Goal: Task Accomplishment & Management: Use online tool/utility

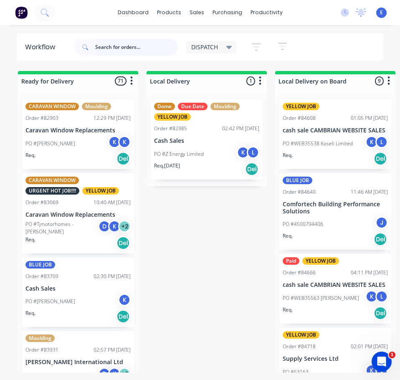
click at [137, 53] on input "text" at bounding box center [136, 47] width 83 height 17
click at [138, 53] on input "text" at bounding box center [136, 47] width 83 height 17
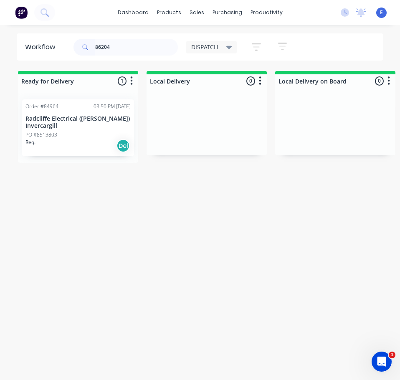
click at [71, 145] on div "Req. Del" at bounding box center [77, 146] width 105 height 14
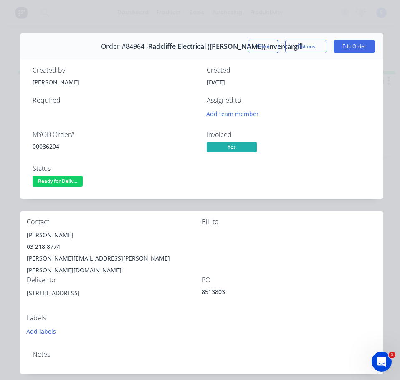
click at [56, 147] on div "00086204" at bounding box center [115, 146] width 164 height 9
copy div "00086204"
click at [45, 233] on div "[PERSON_NAME]" at bounding box center [114, 235] width 175 height 12
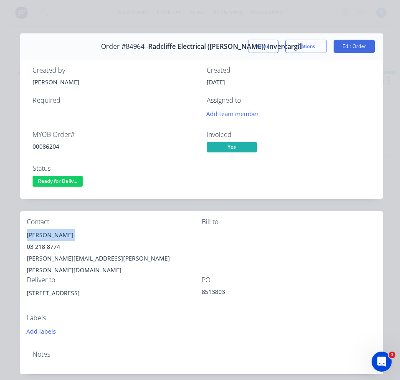
click at [45, 233] on div "[PERSON_NAME]" at bounding box center [114, 235] width 175 height 12
copy div "[PERSON_NAME]"
click at [43, 243] on div "03 218 8774" at bounding box center [114, 247] width 175 height 12
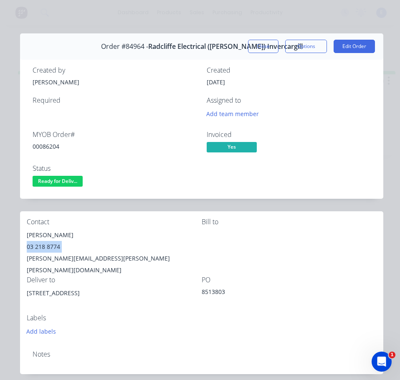
copy div "03 218 8774"
click at [73, 259] on div "[PERSON_NAME][EMAIL_ADDRESS][PERSON_NAME][PERSON_NAME][DOMAIN_NAME]" at bounding box center [114, 264] width 175 height 23
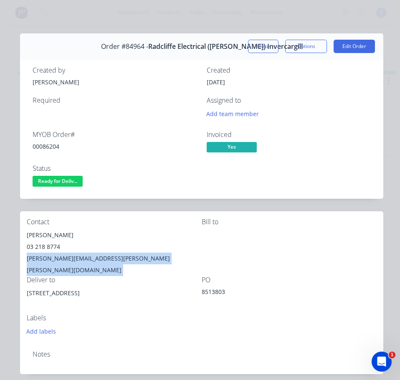
click at [74, 260] on div "[PERSON_NAME][EMAIL_ADDRESS][PERSON_NAME][PERSON_NAME][DOMAIN_NAME]" at bounding box center [114, 264] width 175 height 23
copy div "[PERSON_NAME][EMAIL_ADDRESS][PERSON_NAME][PERSON_NAME][DOMAIN_NAME]"
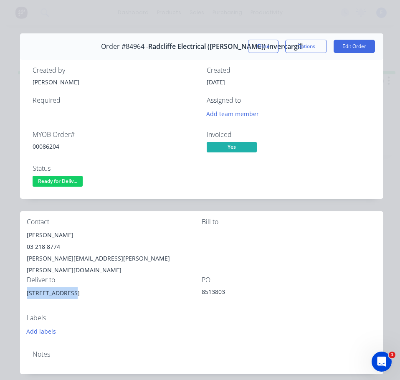
drag, startPoint x: 66, startPoint y: 281, endPoint x: 22, endPoint y: 285, distance: 44.5
click at [22, 285] on div "Contact [PERSON_NAME] [PHONE_NUMBER] [PERSON_NAME][EMAIL_ADDRESS][PERSON_NAME][…" at bounding box center [201, 277] width 363 height 132
copy div "[STREET_ADDRESS]"
click at [61, 185] on span "Ready for Deliv..." at bounding box center [58, 181] width 50 height 10
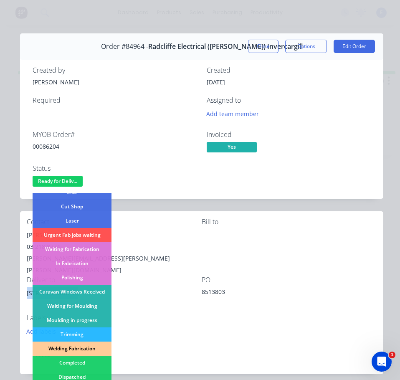
scroll to position [125, 0]
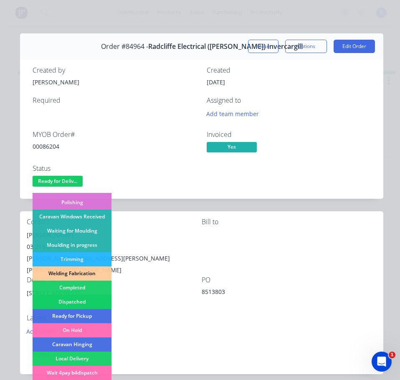
click at [88, 302] on div "Dispatched" at bounding box center [72, 302] width 79 height 14
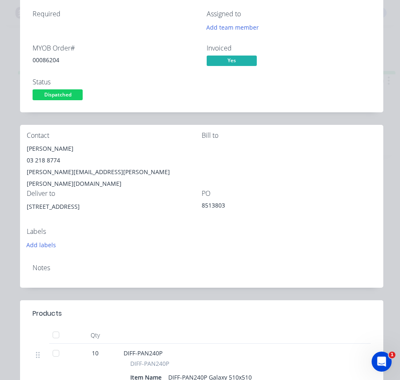
scroll to position [0, 0]
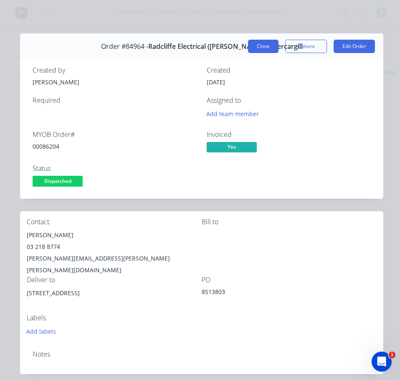
click at [261, 48] on button "Close" at bounding box center [263, 46] width 31 height 13
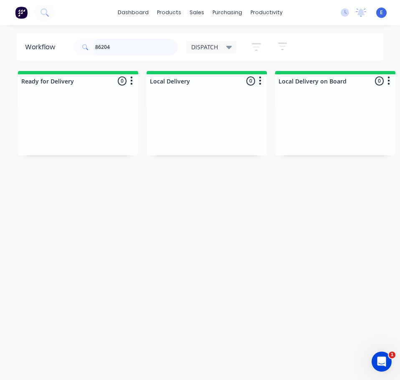
click at [118, 49] on input "86204" at bounding box center [136, 47] width 83 height 17
click at [99, 133] on div "Req. Del" at bounding box center [77, 139] width 105 height 14
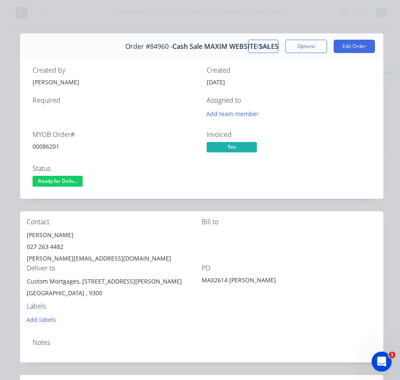
click at [51, 142] on div "00086201" at bounding box center [115, 146] width 164 height 9
copy div "00086201"
click at [43, 238] on div "[PERSON_NAME]" at bounding box center [114, 235] width 175 height 12
click at [43, 237] on div "[PERSON_NAME]" at bounding box center [114, 235] width 175 height 12
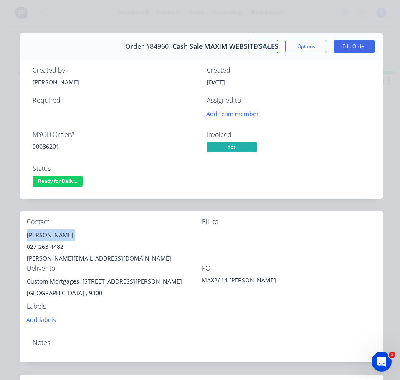
click at [43, 237] on div "[PERSON_NAME]" at bounding box center [114, 235] width 175 height 12
copy div "[PERSON_NAME]"
click at [47, 245] on div "027 263 4482" at bounding box center [114, 247] width 175 height 12
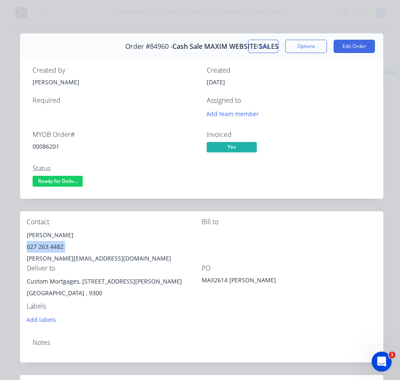
copy div "027 263 4482"
click at [69, 256] on div "[PERSON_NAME][EMAIL_ADDRESS][DOMAIN_NAME]" at bounding box center [114, 259] width 175 height 12
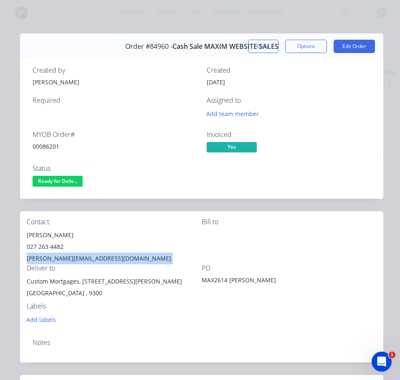
click at [69, 256] on div "[PERSON_NAME][EMAIL_ADDRESS][DOMAIN_NAME]" at bounding box center [114, 259] width 175 height 12
copy div "[PERSON_NAME][EMAIL_ADDRESS][DOMAIN_NAME]"
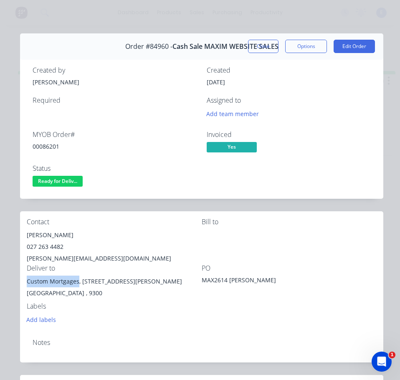
drag, startPoint x: 78, startPoint y: 279, endPoint x: 43, endPoint y: 282, distance: 35.3
click at [23, 284] on div "Contact [PERSON_NAME] [PHONE_NUMBER] [EMAIL_ADDRESS][DOMAIN_NAME] Bill to Deliv…" at bounding box center [201, 271] width 363 height 121
copy div "Custom Mortgages"
click at [101, 341] on div "Notes" at bounding box center [202, 343] width 338 height 8
drag, startPoint x: 82, startPoint y: 282, endPoint x: 110, endPoint y: 282, distance: 28.4
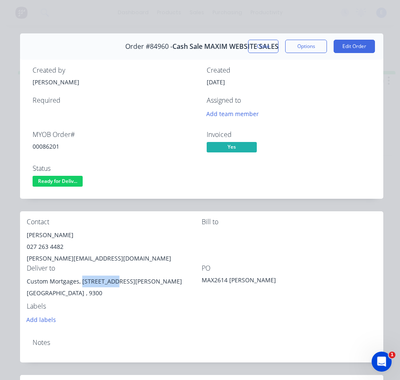
click at [110, 282] on div "Custom Mortgages, [STREET_ADDRESS][PERSON_NAME]" at bounding box center [114, 282] width 175 height 12
click at [127, 309] on div "Labels" at bounding box center [114, 306] width 175 height 8
drag, startPoint x: 111, startPoint y: 281, endPoint x: 188, endPoint y: 283, distance: 76.5
click at [188, 283] on div "Custom Mortgages, [STREET_ADDRESS][PERSON_NAME]" at bounding box center [114, 282] width 175 height 12
click at [203, 301] on div "PO MAX2614 [PERSON_NAME]" at bounding box center [289, 283] width 175 height 38
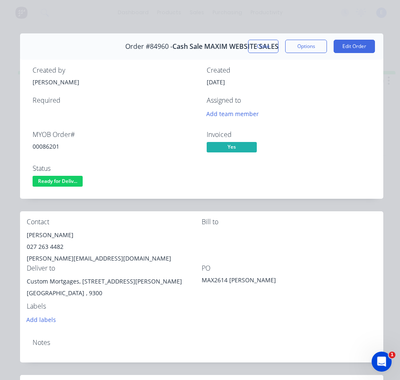
click at [56, 181] on span "Ready for Deliv..." at bounding box center [58, 181] width 50 height 10
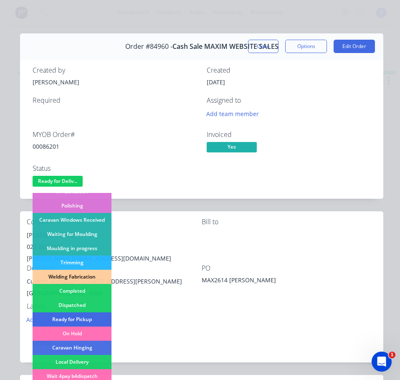
scroll to position [125, 0]
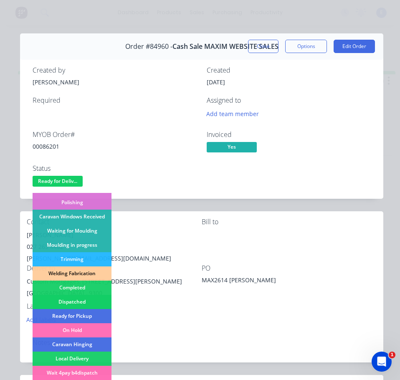
click at [86, 303] on div "Dispatched" at bounding box center [72, 302] width 79 height 14
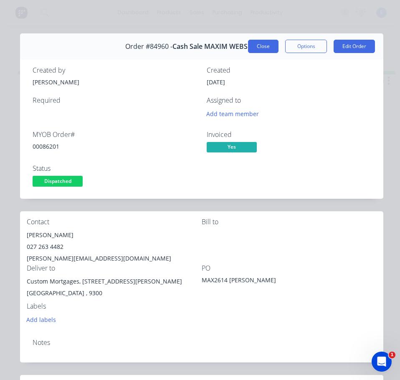
click at [261, 45] on button "Close" at bounding box center [263, 46] width 31 height 13
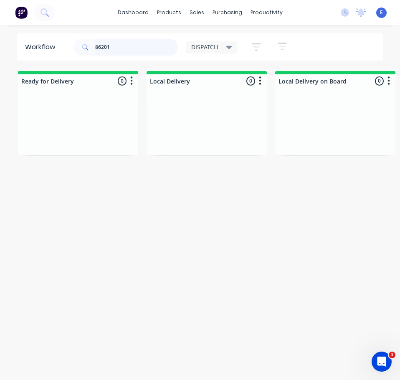
click at [114, 47] on input "86201" at bounding box center [136, 47] width 83 height 17
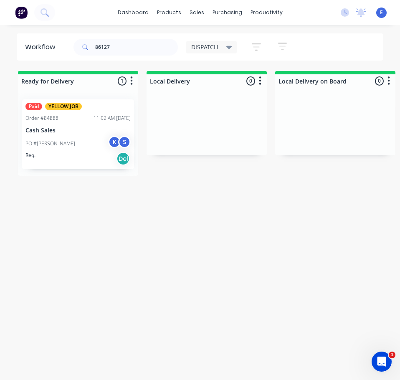
click at [85, 166] on div "Paid YELLOW JOB Order #84888 11:02 AM [DATE] Cash Sales PO #[PERSON_NAME] K S R…" at bounding box center [78, 134] width 112 height 70
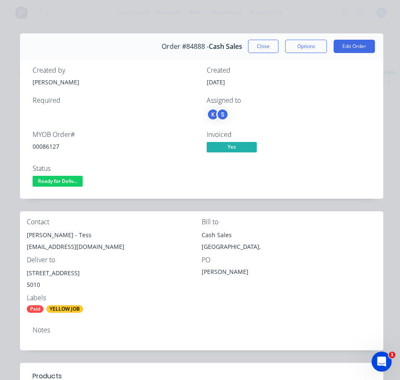
click at [46, 147] on div "00086127" at bounding box center [115, 146] width 164 height 9
click at [47, 147] on div "00086127" at bounding box center [115, 146] width 164 height 9
drag, startPoint x: 66, startPoint y: 237, endPoint x: 23, endPoint y: 239, distance: 43.5
click at [23, 239] on div "Contact [PERSON_NAME] - Tess [EMAIL_ADDRESS][DOMAIN_NAME] Bill to Cash Sales [G…" at bounding box center [201, 265] width 363 height 109
click at [78, 235] on div "[PERSON_NAME] - Tess" at bounding box center [114, 235] width 175 height 12
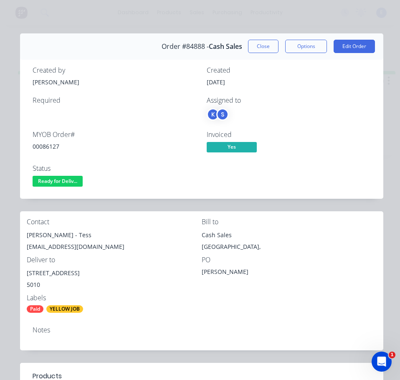
click at [78, 235] on div "[PERSON_NAME] - Tess" at bounding box center [114, 235] width 175 height 12
click at [51, 247] on div "[EMAIL_ADDRESS][DOMAIN_NAME]" at bounding box center [114, 247] width 175 height 12
drag, startPoint x: 70, startPoint y: 273, endPoint x: 26, endPoint y: 273, distance: 43.5
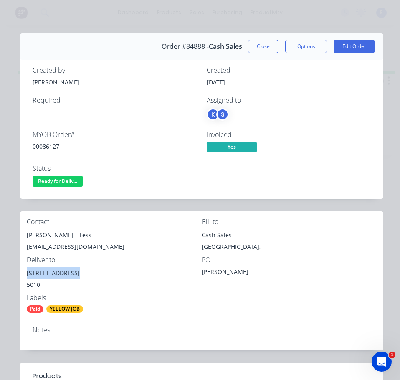
click at [26, 273] on div "Contact [PERSON_NAME] - Tess [EMAIL_ADDRESS][DOMAIN_NAME] Bill to Cash Sales [G…" at bounding box center [201, 265] width 363 height 109
click at [158, 323] on div "Notes" at bounding box center [201, 335] width 363 height 31
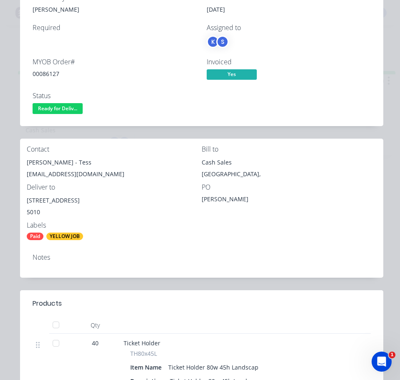
scroll to position [167, 0]
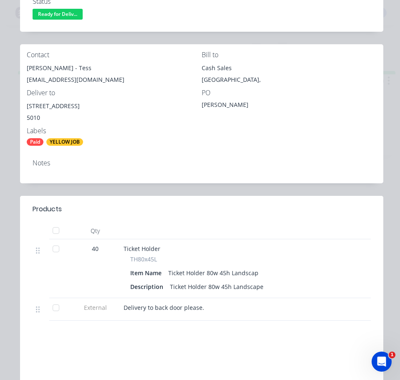
click at [163, 305] on span "Delivery to back door please." at bounding box center [164, 308] width 81 height 8
click at [104, 224] on div "Qty" at bounding box center [95, 231] width 50 height 17
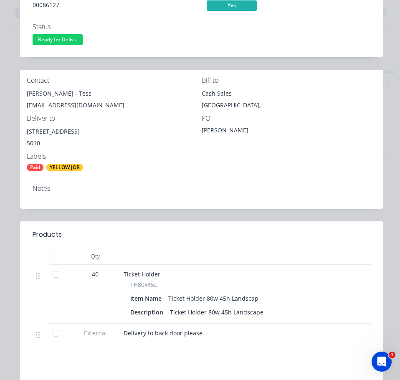
scroll to position [84, 0]
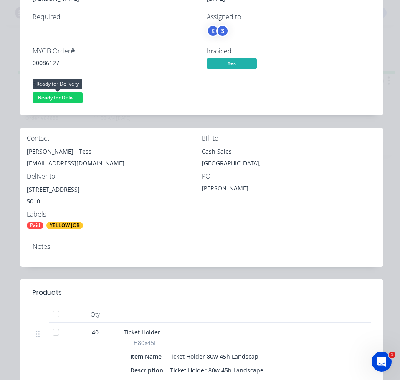
drag, startPoint x: 62, startPoint y: 96, endPoint x: 61, endPoint y: 107, distance: 11.8
click at [62, 97] on span "Ready for Deliv..." at bounding box center [58, 97] width 50 height 10
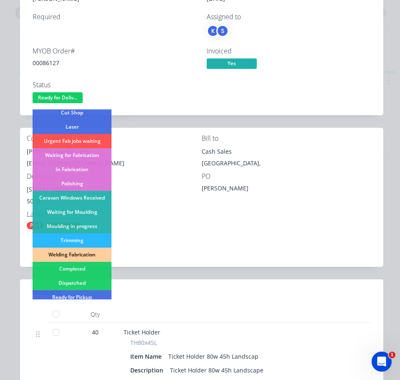
scroll to position [125, 0]
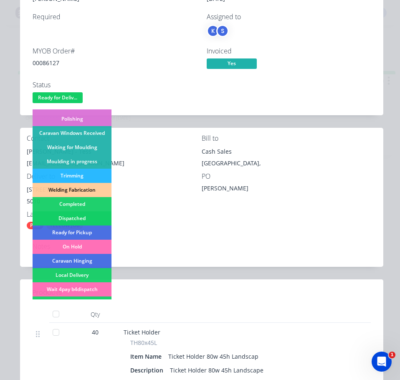
click at [88, 217] on div "Dispatched" at bounding box center [72, 218] width 79 height 14
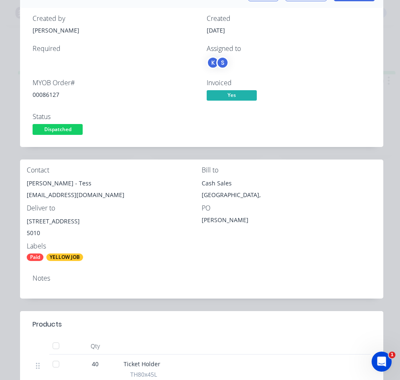
scroll to position [0, 0]
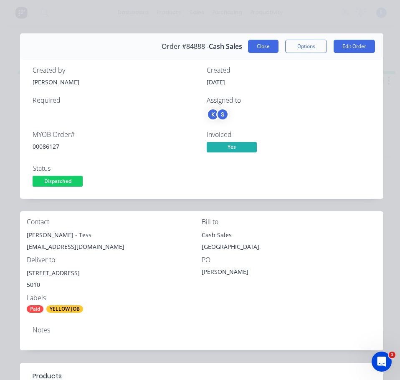
click at [268, 46] on button "Close" at bounding box center [263, 46] width 31 height 13
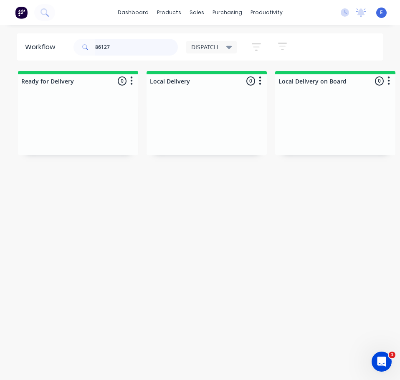
click at [114, 52] on input "86127" at bounding box center [136, 47] width 83 height 17
click at [115, 52] on input "86127" at bounding box center [136, 47] width 83 height 17
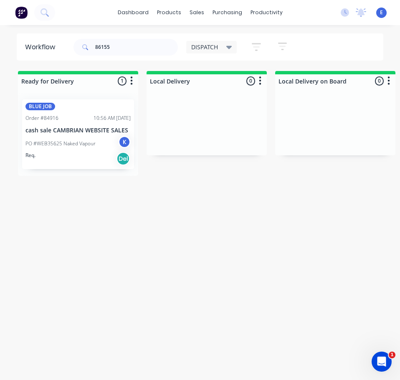
click at [86, 153] on div "Req. Del" at bounding box center [77, 159] width 105 height 14
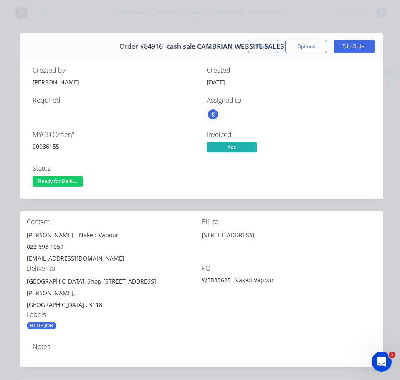
drag, startPoint x: 55, startPoint y: 142, endPoint x: 54, endPoint y: 147, distance: 4.7
click at [55, 143] on div "00086155" at bounding box center [115, 146] width 164 height 9
click at [54, 147] on div "00086155" at bounding box center [115, 146] width 164 height 9
drag, startPoint x: 56, startPoint y: 236, endPoint x: 25, endPoint y: 239, distance: 30.6
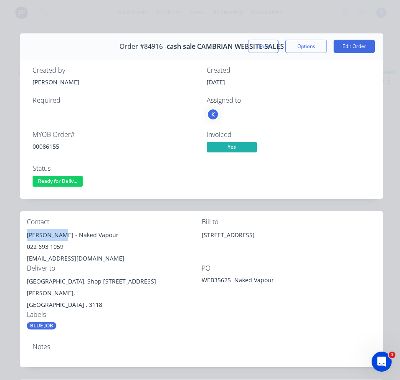
click at [25, 239] on div "Contact [PERSON_NAME] - Naked Vapour 022 693 1059 [EMAIL_ADDRESS][DOMAIN_NAME] …" at bounding box center [201, 273] width 363 height 125
drag, startPoint x: 60, startPoint y: 236, endPoint x: 99, endPoint y: 236, distance: 39.7
click at [99, 236] on div "[PERSON_NAME] - Naked Vapour" at bounding box center [114, 235] width 175 height 12
click at [55, 246] on div "022 693 1059" at bounding box center [114, 247] width 175 height 12
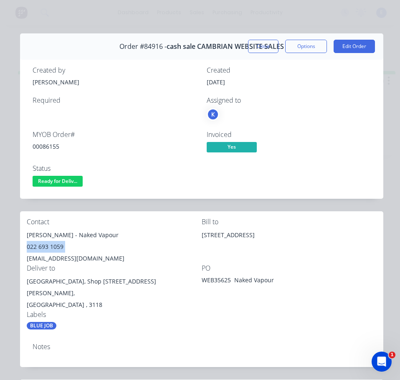
click at [55, 246] on div "022 693 1059" at bounding box center [114, 247] width 175 height 12
click at [71, 258] on div "[EMAIL_ADDRESS][DOMAIN_NAME]" at bounding box center [114, 259] width 175 height 12
drag, startPoint x: 94, startPoint y: 282, endPoint x: 23, endPoint y: 287, distance: 70.8
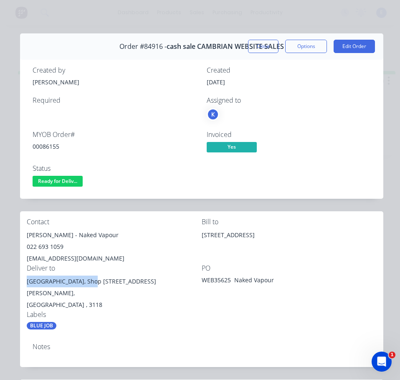
click at [23, 287] on div "Contact [PERSON_NAME] - Naked Vapour 022 693 1059 [EMAIL_ADDRESS][DOMAIN_NAME] …" at bounding box center [201, 273] width 363 height 125
drag, startPoint x: 105, startPoint y: 288, endPoint x: 97, endPoint y: 285, distance: 8.6
click at [105, 299] on div "[GEOGRAPHIC_DATA] , 3118" at bounding box center [114, 305] width 175 height 12
drag, startPoint x: 96, startPoint y: 283, endPoint x: 135, endPoint y: 284, distance: 39.7
click at [135, 284] on div "[GEOGRAPHIC_DATA], Shop [STREET_ADDRESS][PERSON_NAME]," at bounding box center [114, 287] width 175 height 23
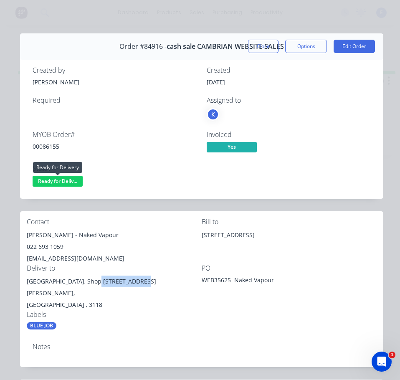
click at [63, 180] on span "Ready for Deliv..." at bounding box center [58, 181] width 50 height 10
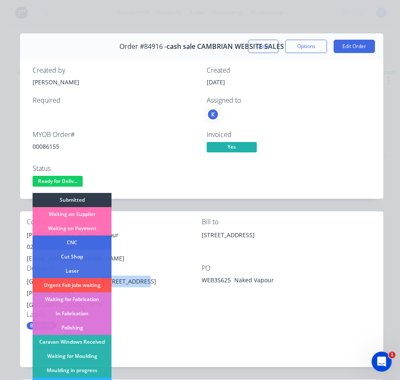
scroll to position [165, 0]
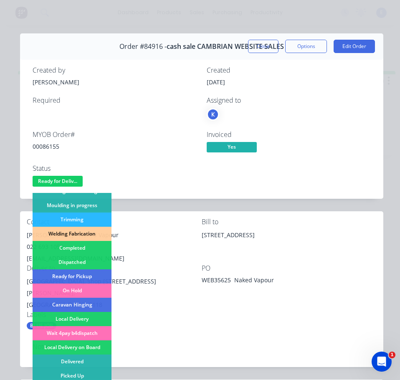
click at [90, 260] on div "Dispatched" at bounding box center [72, 262] width 79 height 14
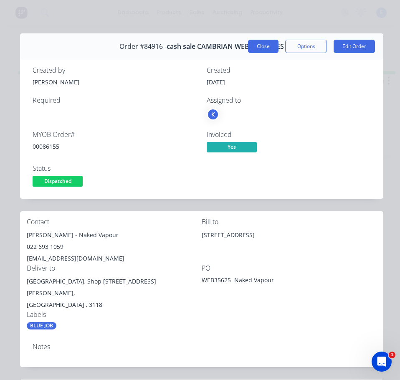
click at [258, 43] on button "Close" at bounding box center [263, 46] width 31 height 13
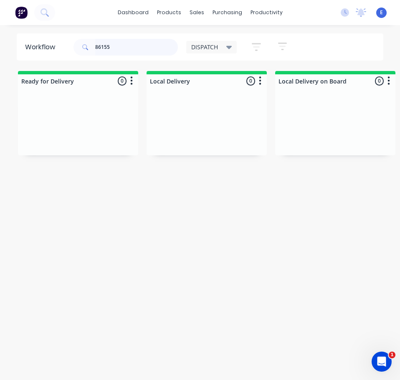
click at [132, 48] on input "86155" at bounding box center [136, 47] width 83 height 17
click at [72, 146] on div "Req. Del" at bounding box center [77, 147] width 105 height 14
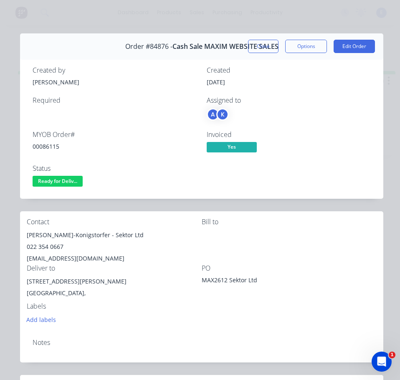
click at [47, 149] on div "00086115" at bounding box center [115, 146] width 164 height 9
click at [48, 149] on div "00086115" at bounding box center [115, 146] width 164 height 9
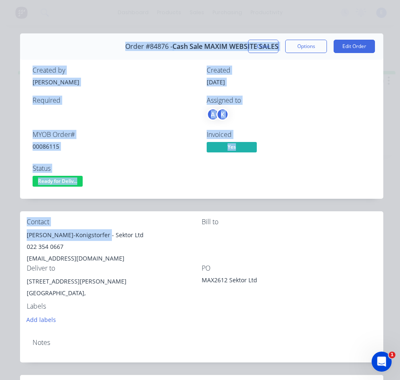
drag, startPoint x: 101, startPoint y: 235, endPoint x: 19, endPoint y: 235, distance: 81.5
click at [19, 235] on div "Order details Collaborate Checklists 0/0 Tracking Linked Orders Timeline Profit…" at bounding box center [200, 347] width 384 height 629
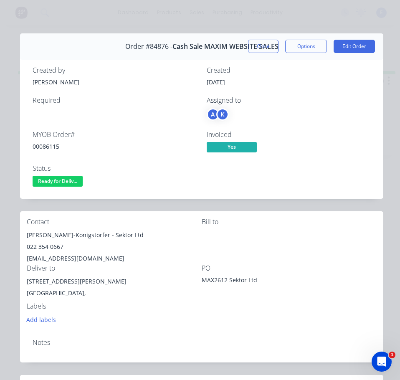
click at [163, 270] on div "Deliver to" at bounding box center [114, 268] width 175 height 8
drag, startPoint x: 100, startPoint y: 236, endPoint x: 43, endPoint y: 234, distance: 57.7
click at [21, 233] on div "Contact [PERSON_NAME]-Konigstorfer - Sektor Ltd 022 354 0667 [EMAIL_ADDRESS][DO…" at bounding box center [201, 271] width 363 height 121
drag, startPoint x: 105, startPoint y: 237, endPoint x: 149, endPoint y: 234, distance: 44.0
click at [149, 234] on div "[PERSON_NAME]-Konigstorfer - Sektor Ltd" at bounding box center [114, 235] width 175 height 12
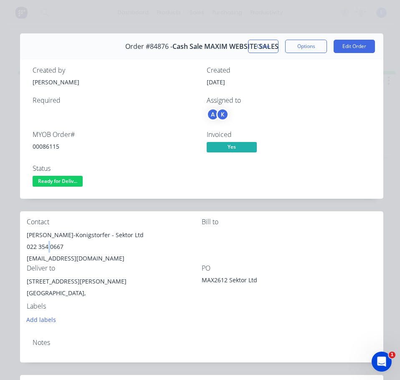
click at [49, 249] on div "022 354 0667" at bounding box center [114, 247] width 175 height 12
click at [62, 261] on div "[EMAIL_ADDRESS][DOMAIN_NAME]" at bounding box center [114, 259] width 175 height 12
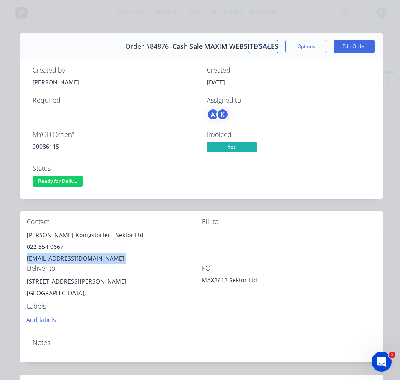
click at [62, 261] on div "[EMAIL_ADDRESS][DOMAIN_NAME]" at bounding box center [114, 259] width 175 height 12
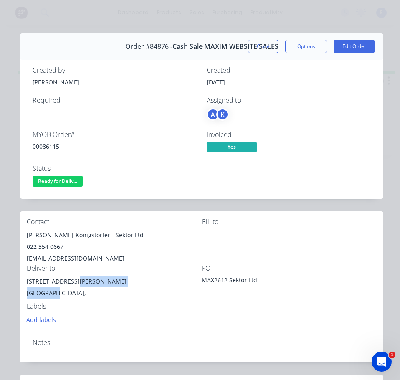
drag, startPoint x: 73, startPoint y: 283, endPoint x: 107, endPoint y: 288, distance: 34.6
click at [108, 288] on div "[STREET_ADDRESS][PERSON_NAME]," at bounding box center [114, 289] width 175 height 27
click at [109, 288] on div "[STREET_ADDRESS][PERSON_NAME]," at bounding box center [114, 289] width 175 height 27
click at [90, 312] on div "Labels Add labels" at bounding box center [114, 313] width 175 height 23
drag, startPoint x: 87, startPoint y: 280, endPoint x: 29, endPoint y: 284, distance: 57.8
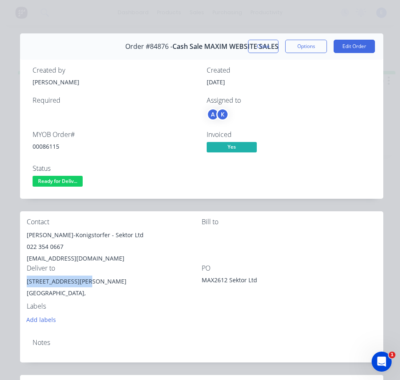
click at [26, 285] on div "Contact [PERSON_NAME]-Konigstorfer - Sektor Ltd 022 354 0667 [EMAIL_ADDRESS][DO…" at bounding box center [201, 271] width 363 height 121
click at [52, 183] on span "Ready for Deliv..." at bounding box center [58, 181] width 50 height 10
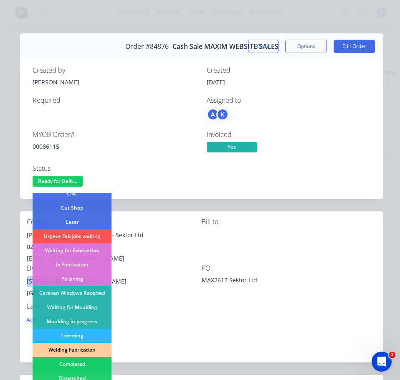
scroll to position [125, 0]
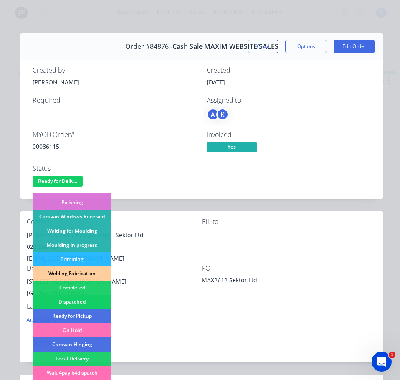
click at [96, 296] on div "Dispatched" at bounding box center [72, 302] width 79 height 14
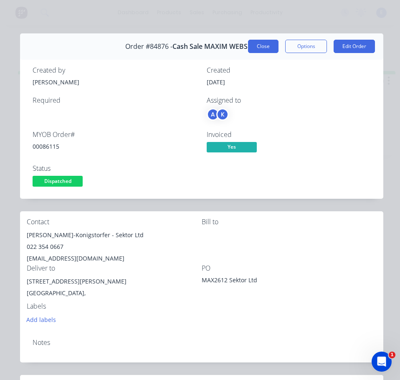
click at [260, 48] on button "Close" at bounding box center [263, 46] width 31 height 13
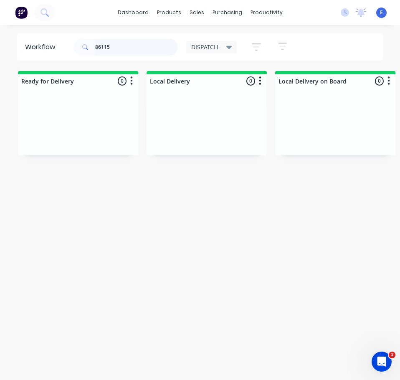
click at [119, 54] on input "86115" at bounding box center [136, 47] width 83 height 17
click at [119, 53] on input "86115" at bounding box center [136, 47] width 83 height 17
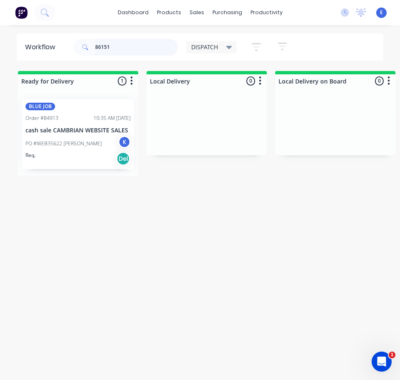
type input "86151"
click at [79, 159] on div "Req. Del" at bounding box center [77, 159] width 105 height 14
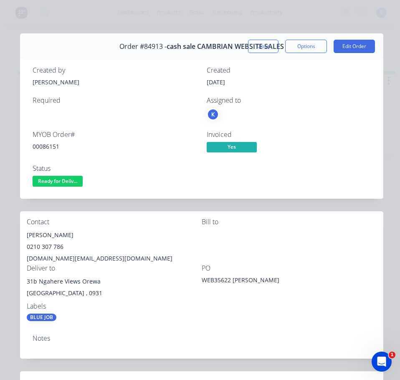
click at [51, 146] on div "00086151" at bounding box center [115, 146] width 164 height 9
click at [45, 234] on div "[PERSON_NAME]" at bounding box center [114, 235] width 175 height 12
click at [46, 234] on div "[PERSON_NAME]" at bounding box center [114, 235] width 175 height 12
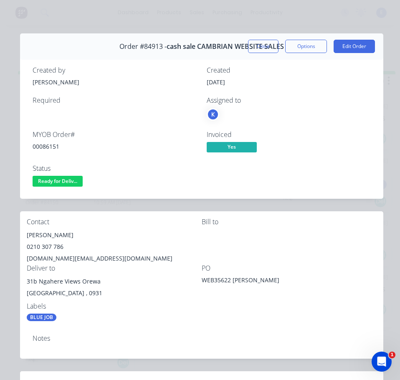
click at [36, 244] on div "0210 307 786" at bounding box center [114, 247] width 175 height 12
click at [64, 261] on div "[DOMAIN_NAME][EMAIL_ADDRESS][DOMAIN_NAME]" at bounding box center [114, 259] width 175 height 12
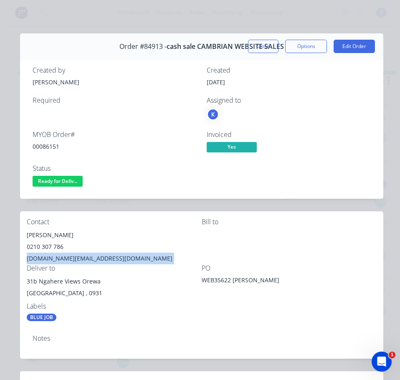
click at [64, 261] on div "[DOMAIN_NAME][EMAIL_ADDRESS][DOMAIN_NAME]" at bounding box center [114, 259] width 175 height 12
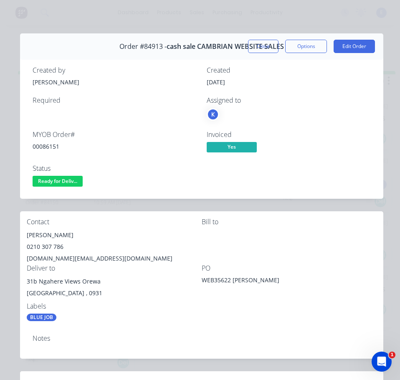
click at [80, 281] on div "31b Ngahere Views Orewa" at bounding box center [114, 282] width 175 height 12
drag, startPoint x: 79, startPoint y: 282, endPoint x: 37, endPoint y: 282, distance: 41.8
click at [26, 277] on div "Contact [PERSON_NAME] [PHONE_NUMBER] [DOMAIN_NAME][EMAIL_ADDRESS][DOMAIN_NAME] …" at bounding box center [201, 269] width 363 height 117
click at [159, 278] on div "31b Ngahere Views Orewa" at bounding box center [114, 282] width 175 height 12
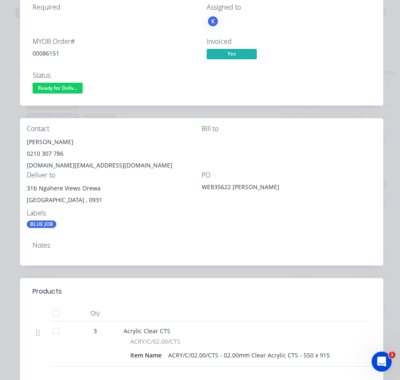
scroll to position [0, 0]
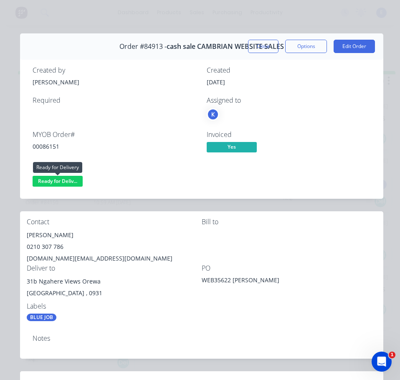
drag, startPoint x: 58, startPoint y: 181, endPoint x: 63, endPoint y: 186, distance: 6.2
click at [59, 183] on span "Ready for Deliv..." at bounding box center [58, 181] width 50 height 10
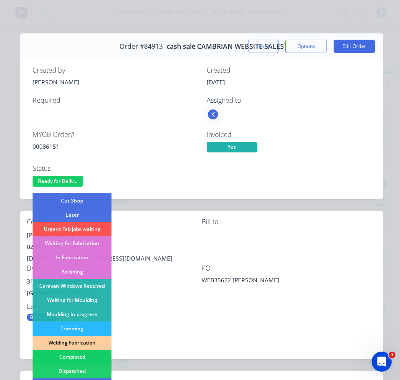
scroll to position [125, 0]
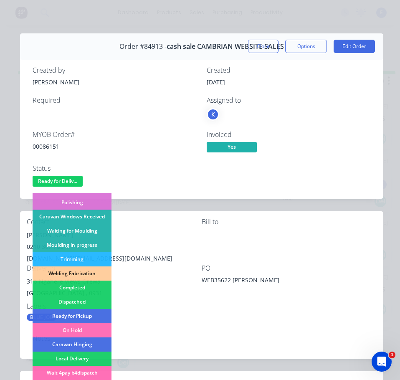
click at [91, 304] on div "Dispatched" at bounding box center [72, 302] width 79 height 14
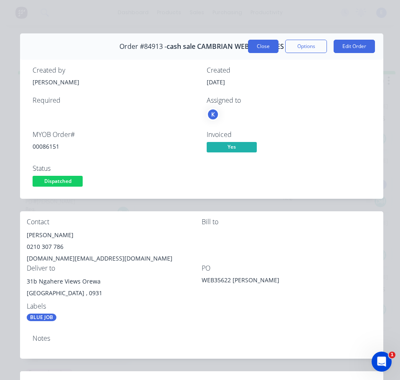
click at [259, 48] on button "Close" at bounding box center [263, 46] width 31 height 13
